Goal: Navigation & Orientation: Find specific page/section

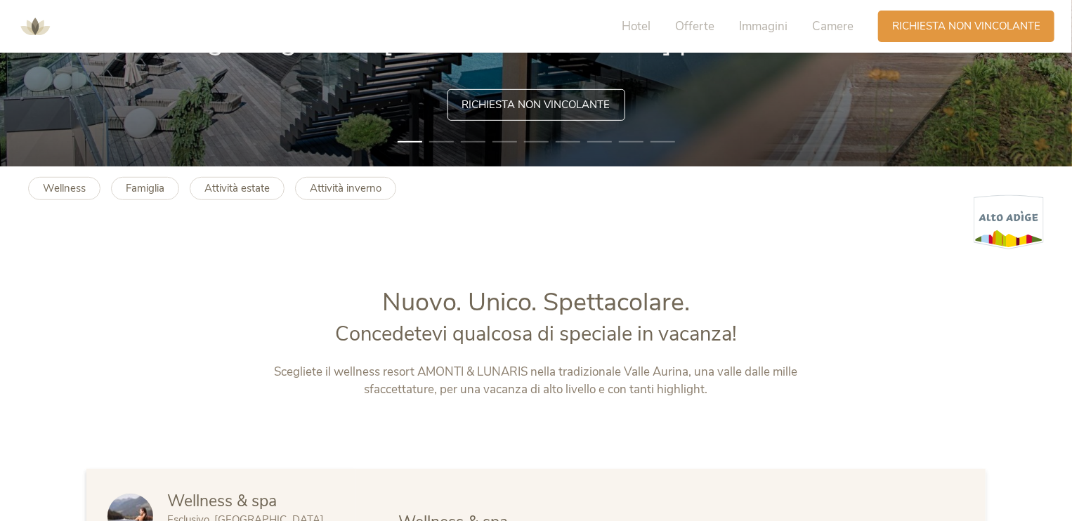
scroll to position [211, 0]
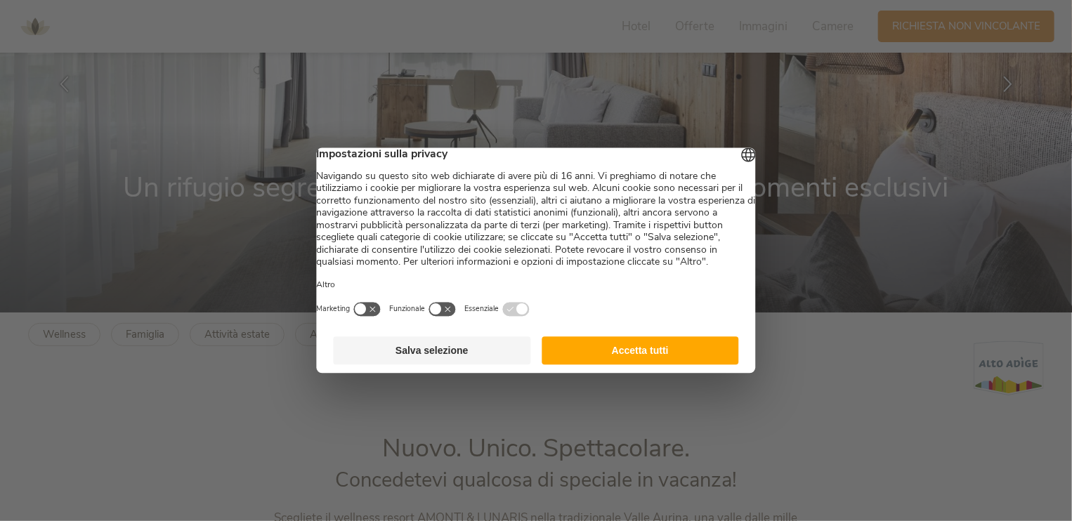
click at [646, 362] on button "Accetta tutti" at bounding box center [640, 351] width 197 height 28
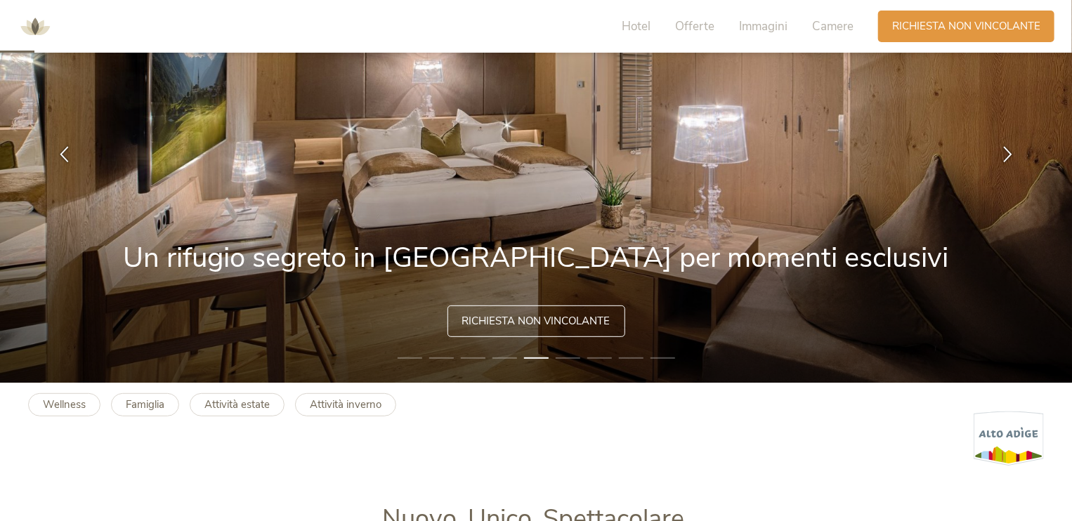
scroll to position [0, 0]
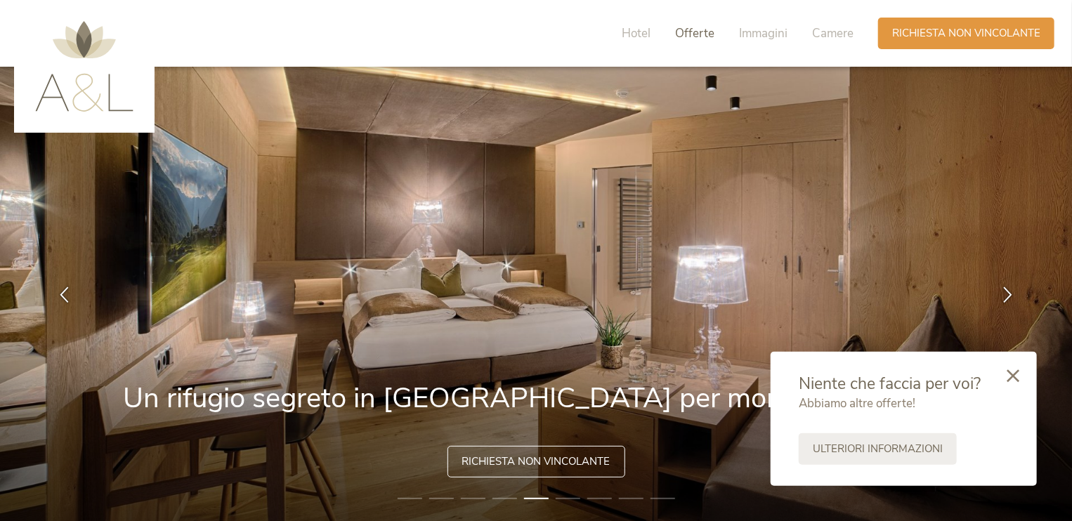
click at [683, 33] on span "Offerte" at bounding box center [694, 33] width 39 height 16
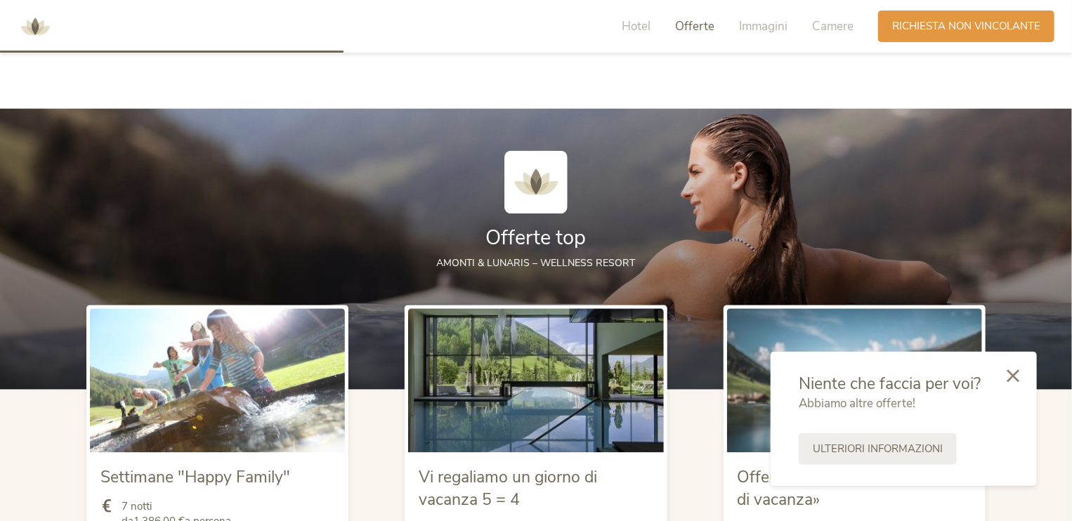
scroll to position [1407, 0]
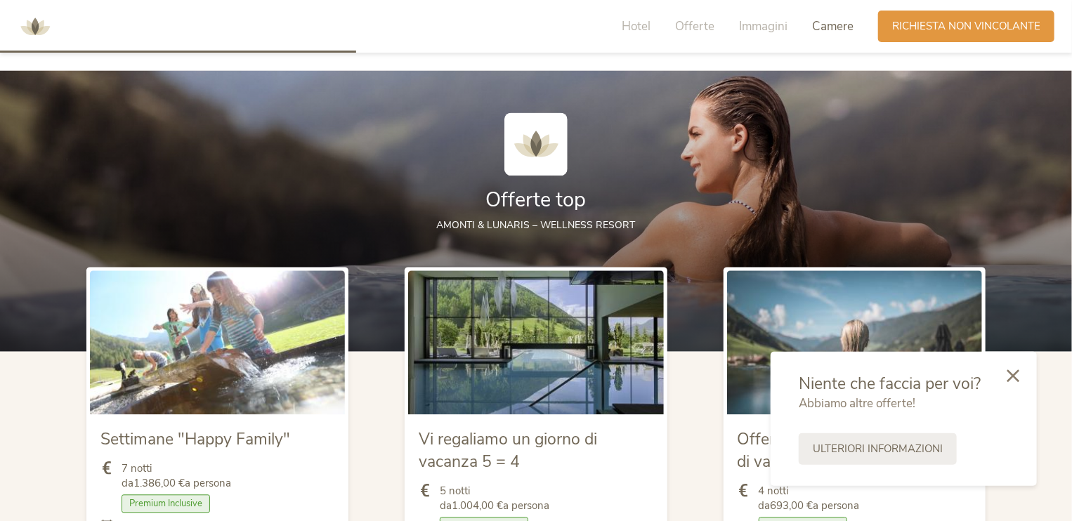
click at [822, 27] on span "Camere" at bounding box center [832, 26] width 41 height 16
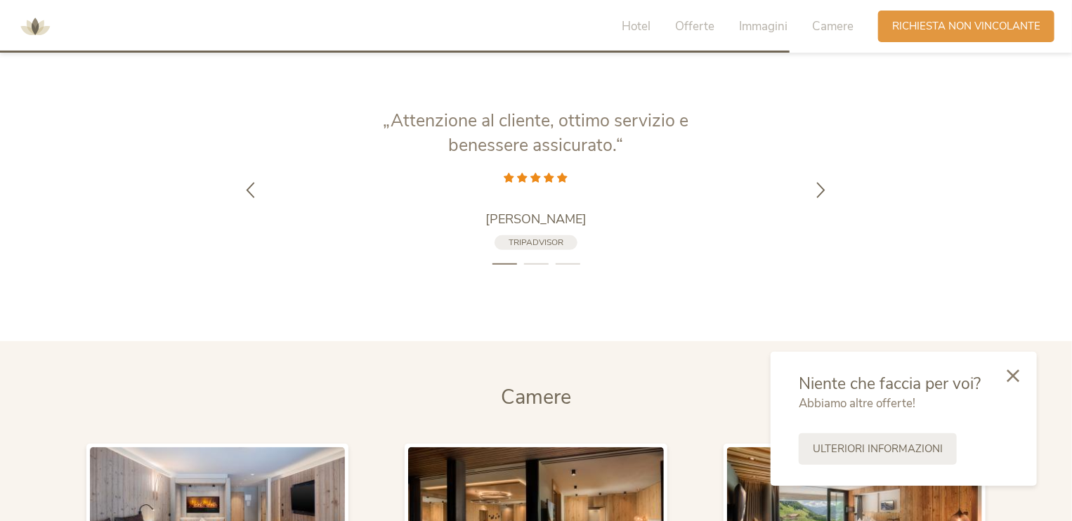
scroll to position [2898, 0]
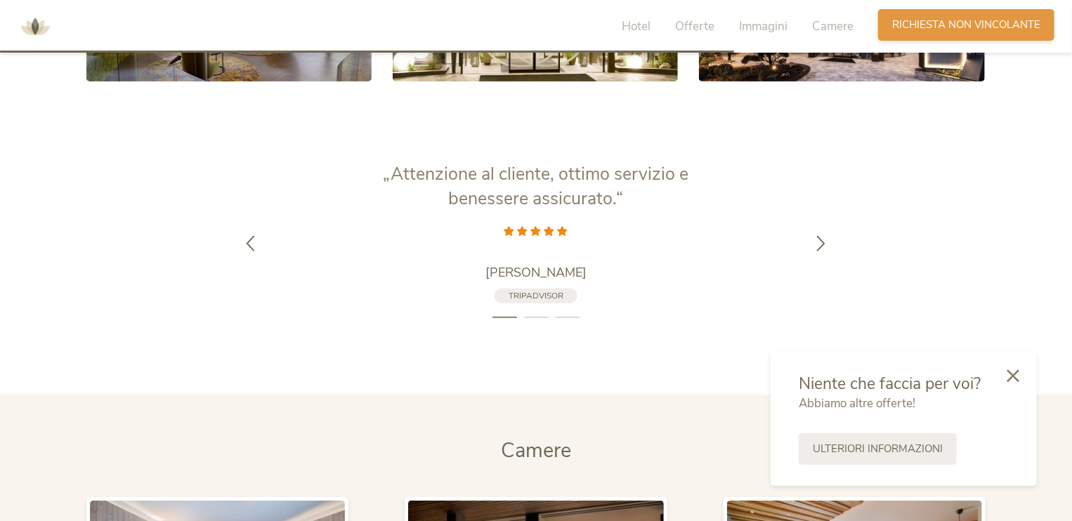
click at [999, 30] on span "Richiesta non vincolante" at bounding box center [966, 25] width 148 height 15
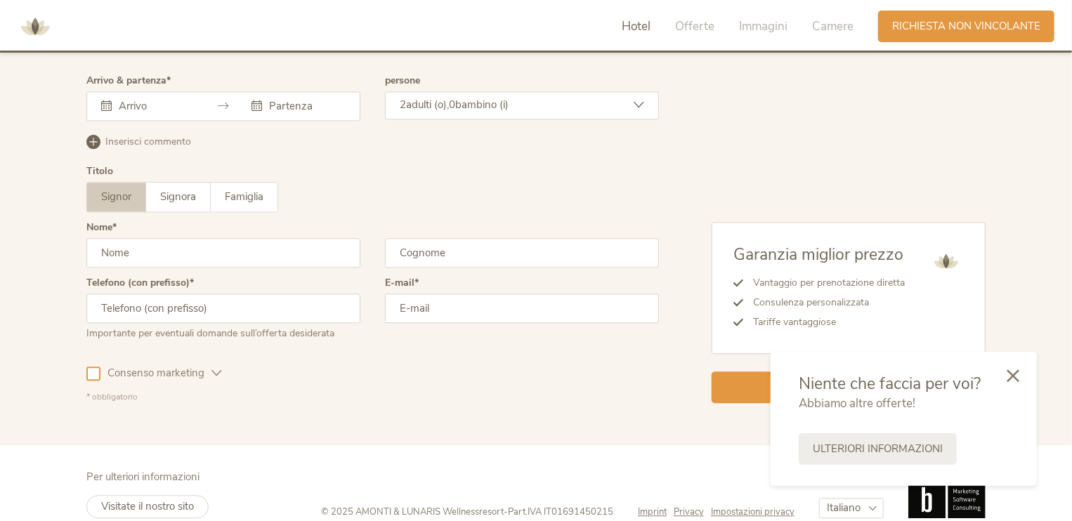
scroll to position [4232, 0]
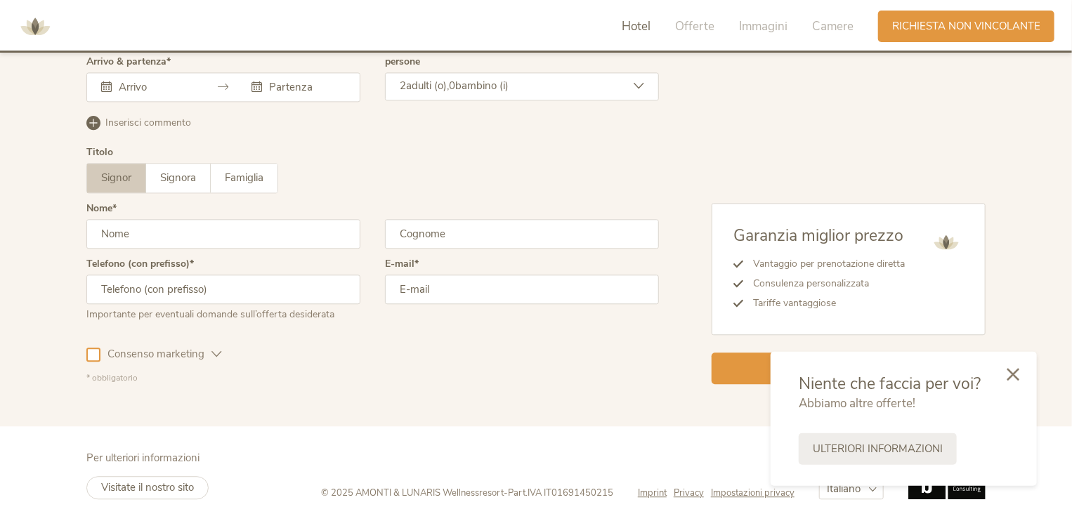
click at [1009, 372] on icon at bounding box center [1013, 374] width 13 height 13
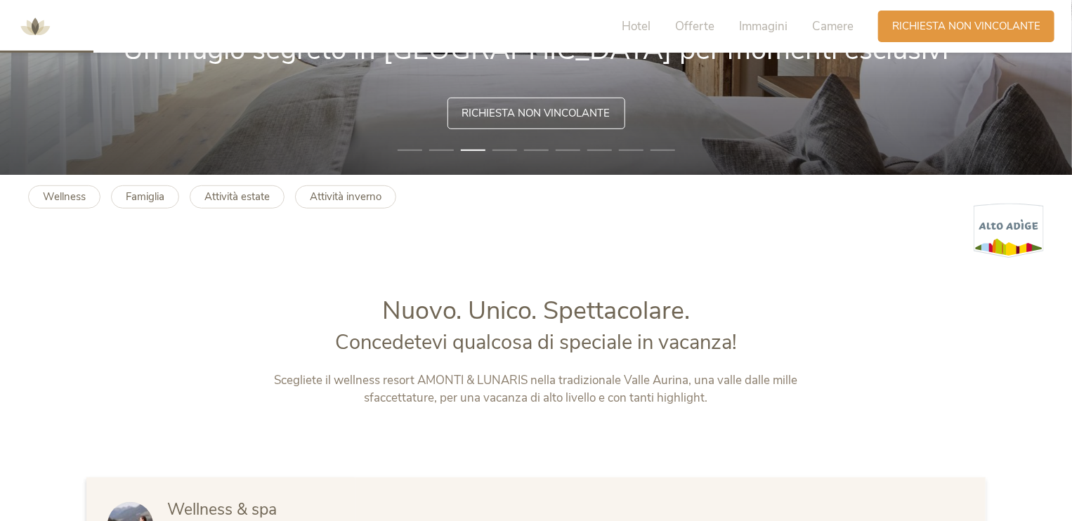
scroll to position [0, 0]
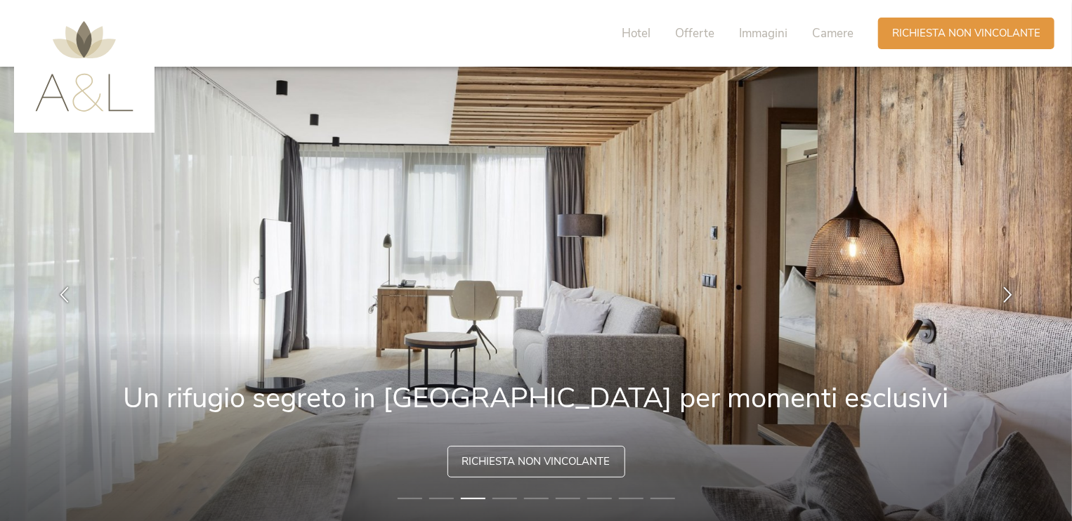
click at [80, 33] on img at bounding box center [84, 66] width 98 height 91
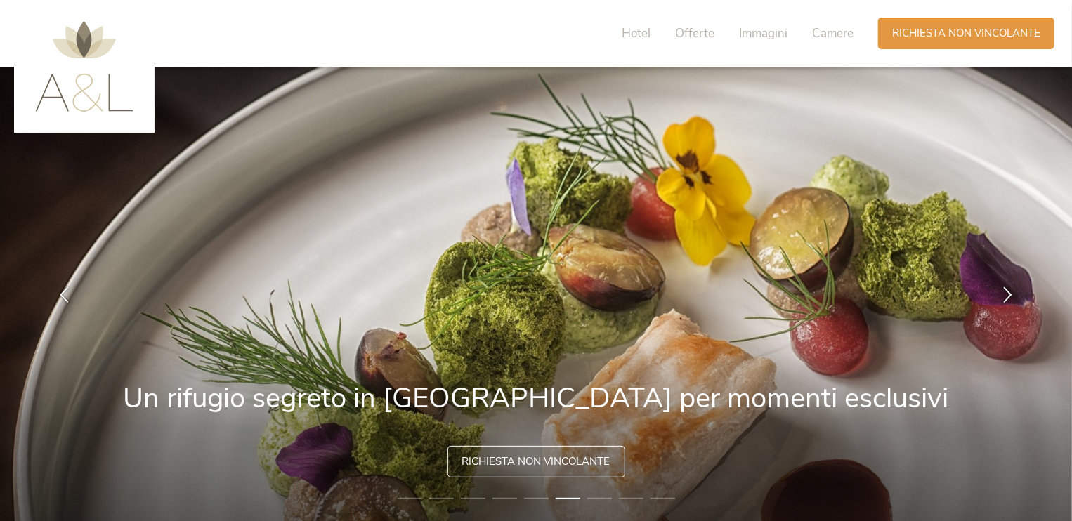
click at [78, 38] on img at bounding box center [84, 66] width 98 height 91
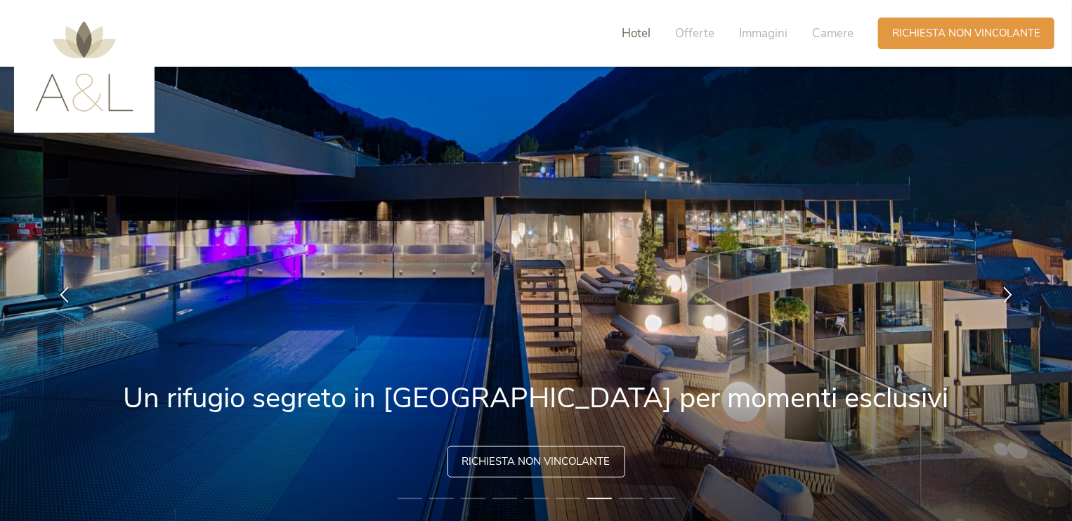
click at [640, 35] on span "Hotel" at bounding box center [636, 33] width 29 height 16
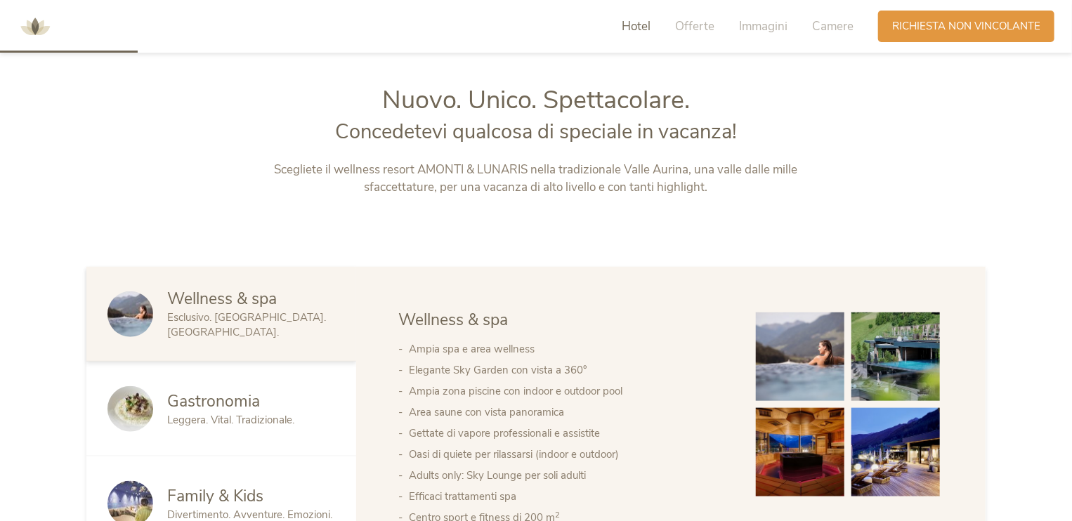
scroll to position [572, 0]
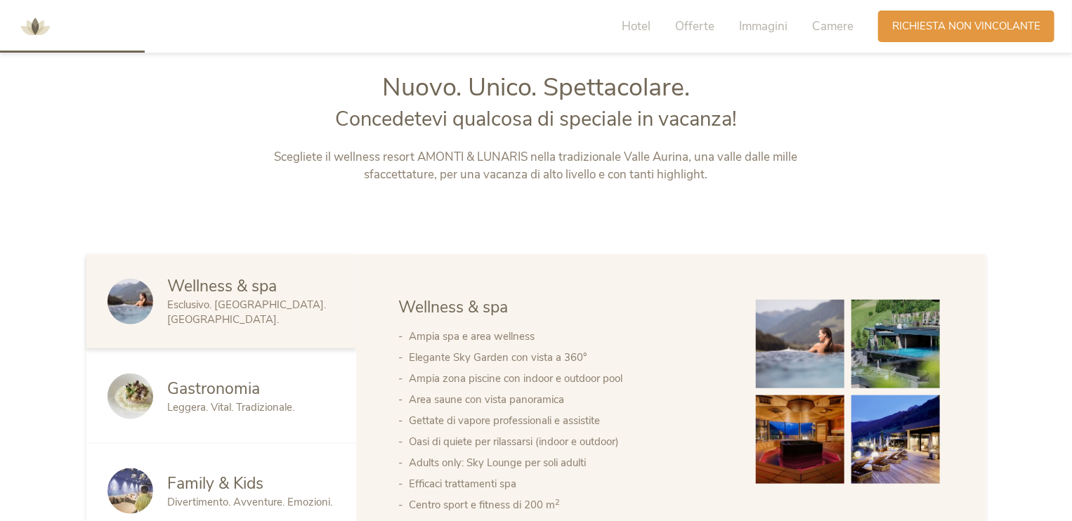
click at [136, 306] on img at bounding box center [130, 302] width 46 height 46
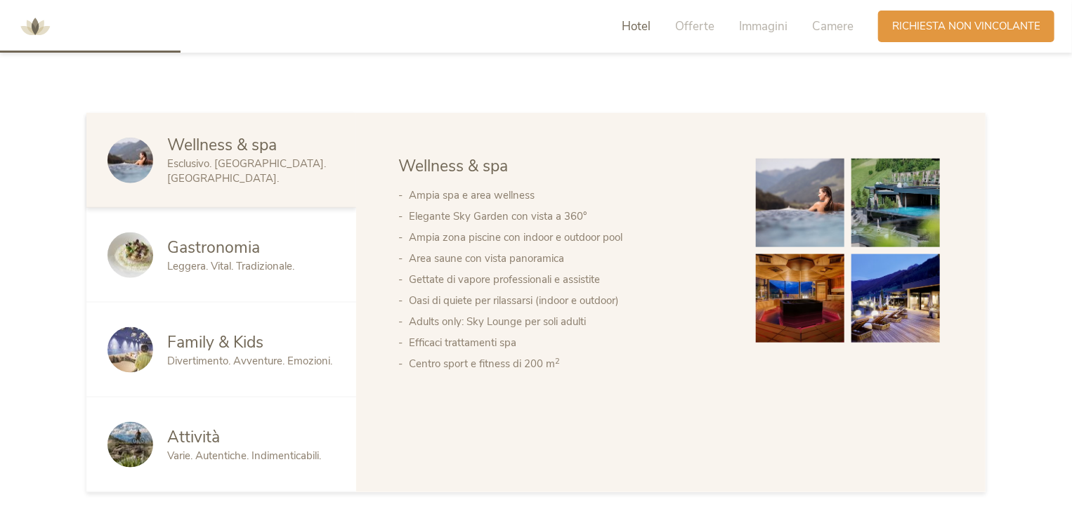
scroll to position [712, 0]
click at [130, 249] on img at bounding box center [130, 256] width 46 height 46
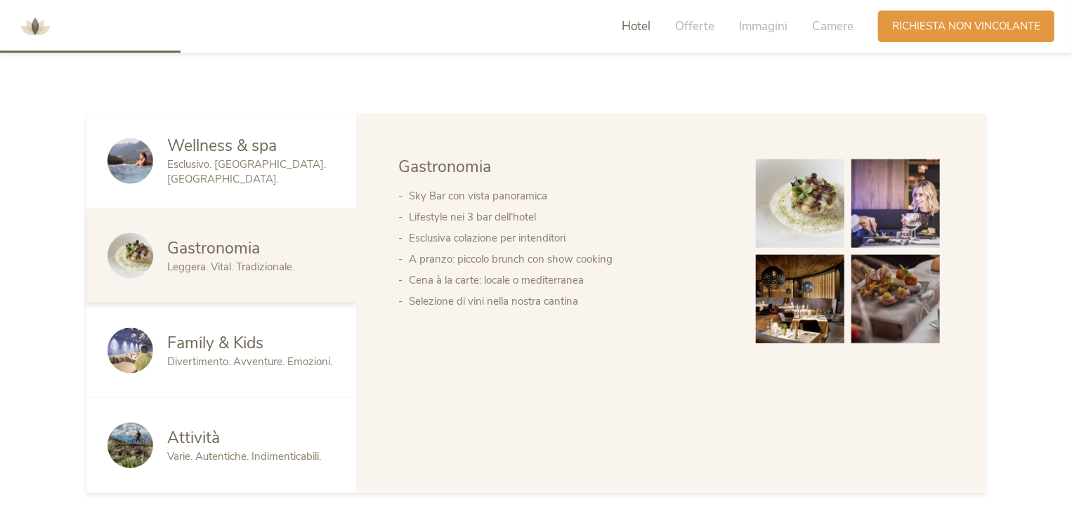
click at [143, 340] on img at bounding box center [130, 351] width 46 height 46
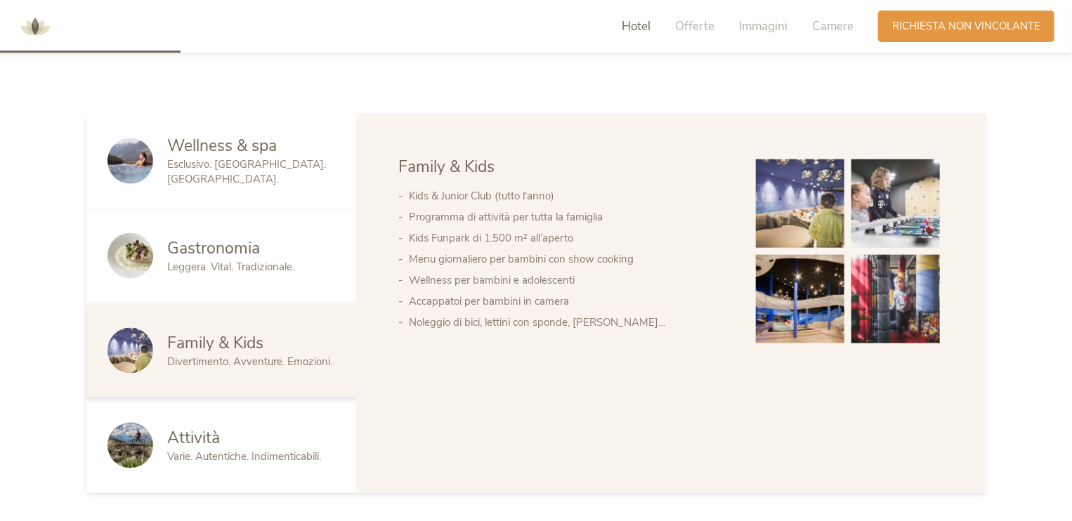
click at [128, 447] on img at bounding box center [130, 446] width 46 height 46
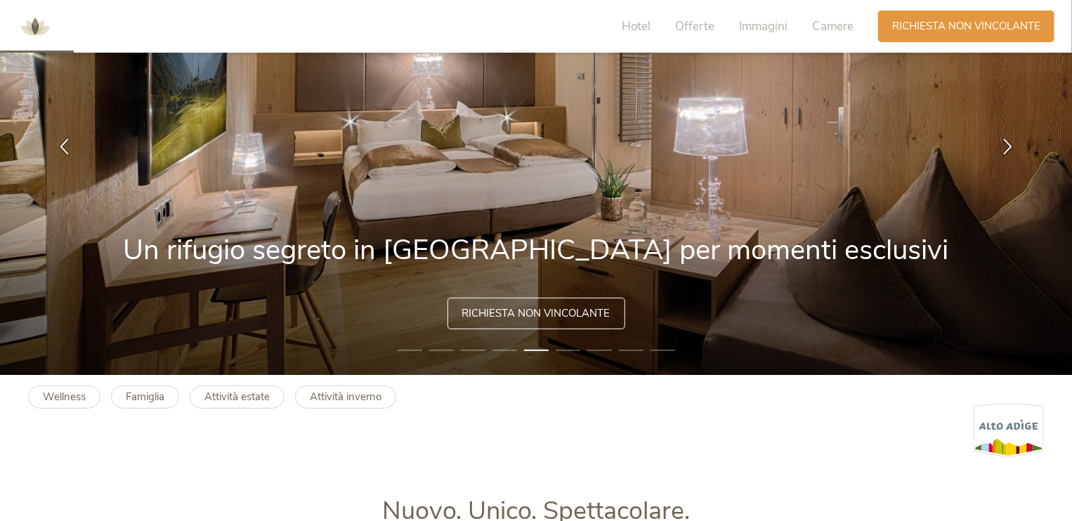
scroll to position [0, 0]
